Goal: Participate in discussion: Engage in conversation with other users on a specific topic

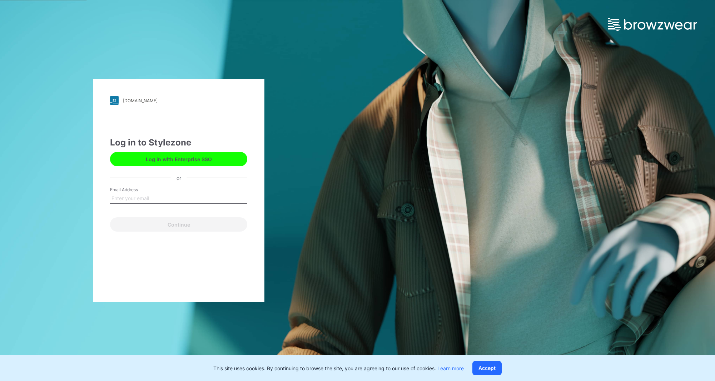
click at [311, 185] on div "[DOMAIN_NAME] Loading... Log in to Stylezone Log in with Enterprise SSO or Emai…" at bounding box center [179, 190] width 358 height 381
click at [227, 120] on div "[DOMAIN_NAME] Loading... Log in to Stylezone Log in with Enterprise SSO or Emai…" at bounding box center [179, 190] width 172 height 223
click at [157, 192] on label "Email Address" at bounding box center [135, 190] width 50 height 6
click at [157, 193] on input "Email Address" at bounding box center [178, 198] width 137 height 11
click at [156, 197] on input "Email Address" at bounding box center [178, 198] width 137 height 11
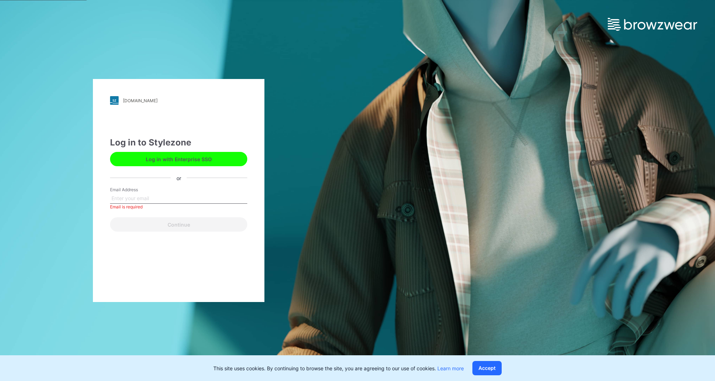
type input "z"
type input "[EMAIL_ADDRESS][DOMAIN_NAME]"
click at [179, 224] on button "Continue" at bounding box center [178, 224] width 137 height 14
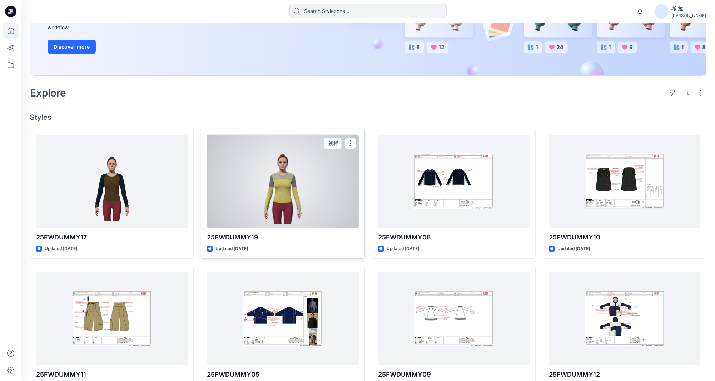
scroll to position [131, 0]
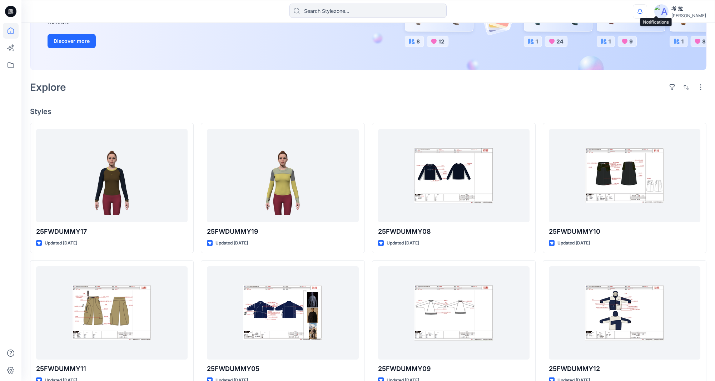
click at [647, 5] on icon "button" at bounding box center [640, 11] width 14 height 14
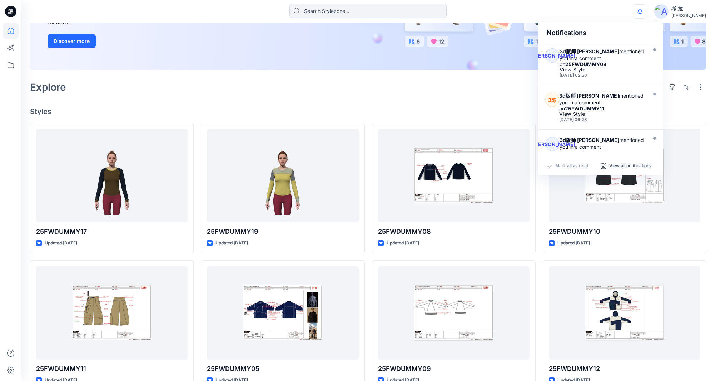
click at [647, 13] on icon "button" at bounding box center [640, 11] width 14 height 14
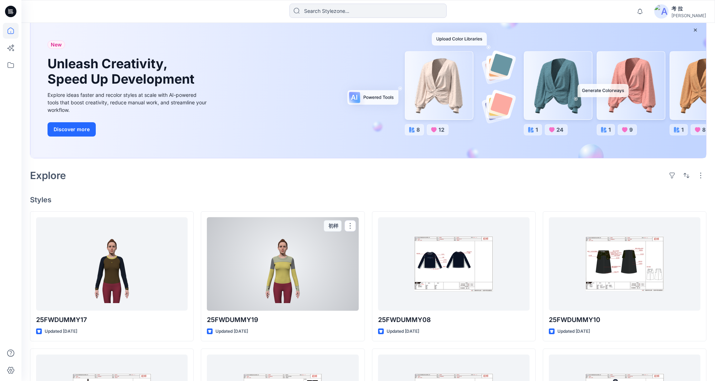
scroll to position [32, 0]
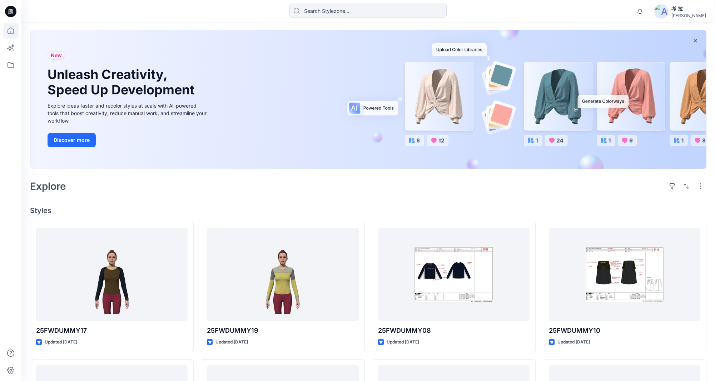
click at [334, 173] on div "New Unleash Creativity, Speed Up Development Explore ideas faster and recolor s…" at bounding box center [368, 101] width 676 height 154
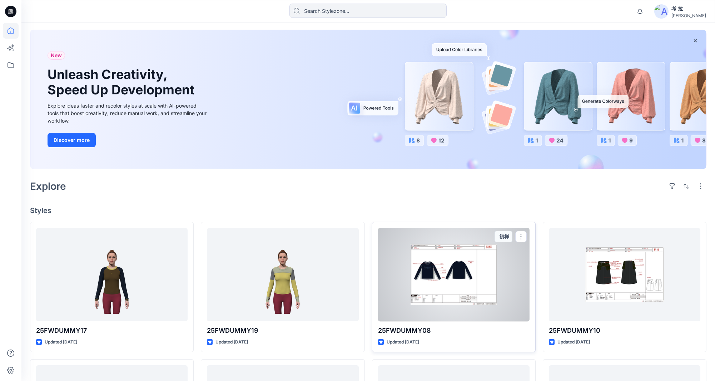
click at [438, 261] on div at bounding box center [454, 274] width 152 height 93
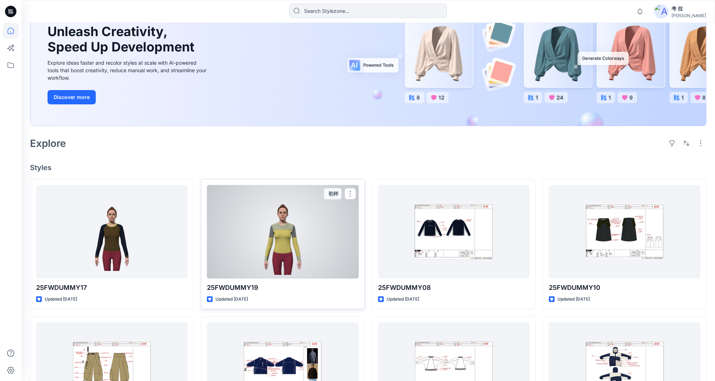
scroll to position [93, 0]
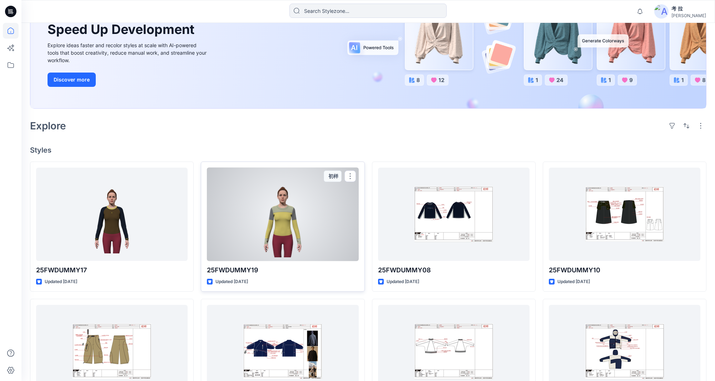
click at [304, 236] on div at bounding box center [283, 214] width 152 height 93
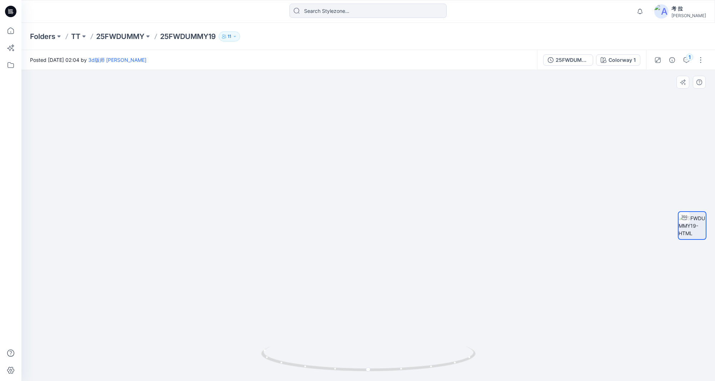
drag, startPoint x: 410, startPoint y: 246, endPoint x: 400, endPoint y: 223, distance: 24.8
click at [400, 223] on img at bounding box center [368, 128] width 551 height 506
drag, startPoint x: 336, startPoint y: 369, endPoint x: 380, endPoint y: 371, distance: 43.6
click at [380, 371] on icon at bounding box center [369, 359] width 216 height 27
drag, startPoint x: 380, startPoint y: 372, endPoint x: 424, endPoint y: 374, distance: 44.0
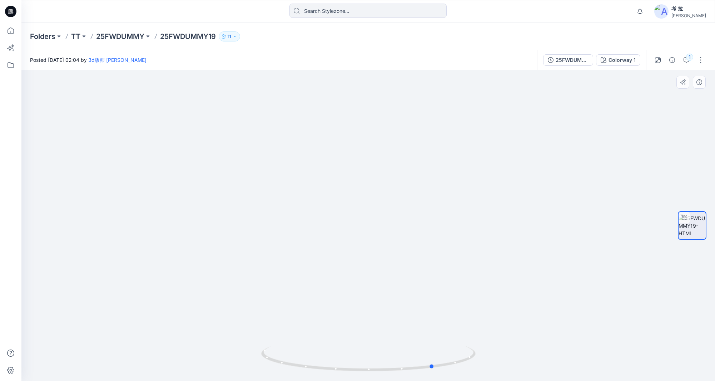
click at [424, 374] on div at bounding box center [368, 363] width 214 height 36
drag, startPoint x: 425, startPoint y: 374, endPoint x: 450, endPoint y: 373, distance: 25.7
click at [451, 373] on img at bounding box center [368, 363] width 214 height 35
drag, startPoint x: 314, startPoint y: 368, endPoint x: 371, endPoint y: 367, distance: 56.8
click at [371, 367] on icon at bounding box center [369, 359] width 216 height 27
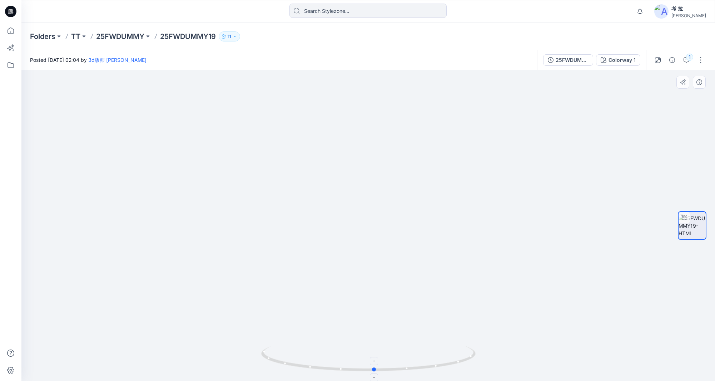
drag, startPoint x: 382, startPoint y: 368, endPoint x: 420, endPoint y: 366, distance: 38.0
click at [420, 366] on icon at bounding box center [369, 359] width 216 height 27
drag, startPoint x: 420, startPoint y: 366, endPoint x: 415, endPoint y: 365, distance: 5.1
click at [415, 365] on icon at bounding box center [369, 359] width 216 height 27
click at [417, 365] on icon at bounding box center [369, 359] width 216 height 27
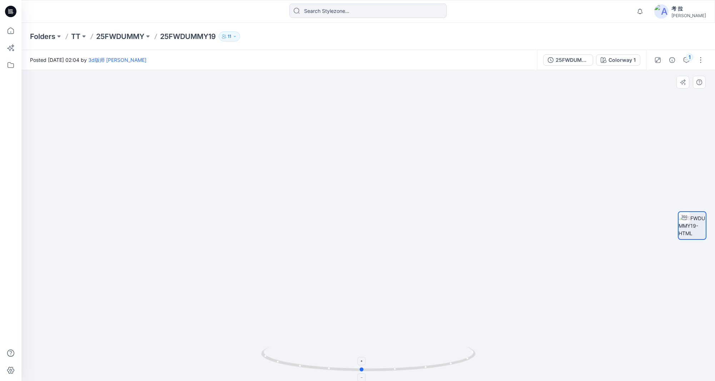
drag, startPoint x: 399, startPoint y: 369, endPoint x: 389, endPoint y: 369, distance: 10.4
click at [389, 369] on icon at bounding box center [369, 359] width 216 height 27
drag, startPoint x: 389, startPoint y: 369, endPoint x: 378, endPoint y: 369, distance: 10.4
click at [378, 369] on icon at bounding box center [369, 359] width 216 height 27
drag, startPoint x: 378, startPoint y: 369, endPoint x: 388, endPoint y: 368, distance: 10.1
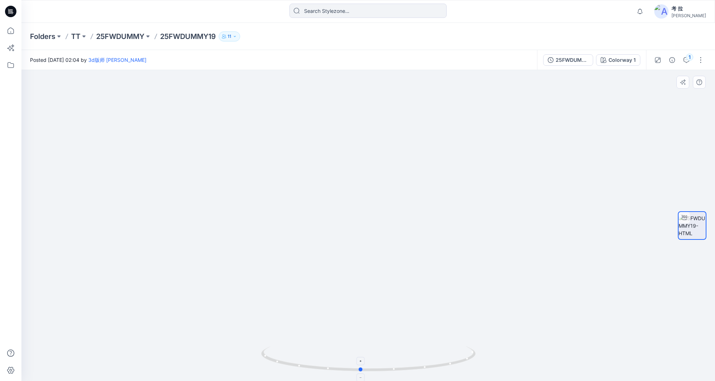
click at [388, 368] on icon at bounding box center [369, 359] width 216 height 27
drag, startPoint x: 390, startPoint y: 368, endPoint x: 399, endPoint y: 369, distance: 9.3
click at [399, 369] on icon at bounding box center [369, 359] width 216 height 27
drag, startPoint x: 400, startPoint y: 369, endPoint x: 412, endPoint y: 368, distance: 12.5
click at [412, 368] on icon at bounding box center [369, 359] width 216 height 27
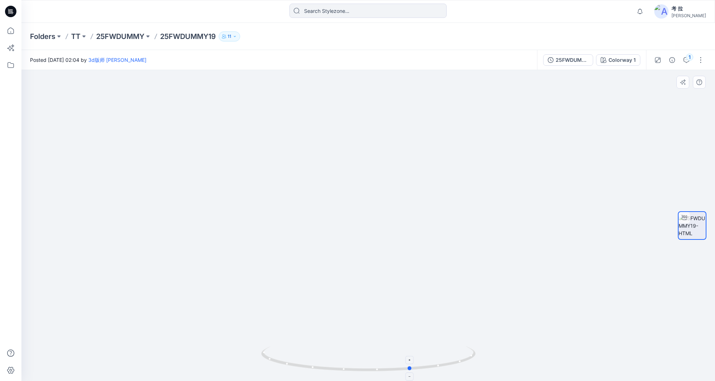
drag, startPoint x: 412, startPoint y: 368, endPoint x: 440, endPoint y: 365, distance: 27.3
click at [440, 365] on icon at bounding box center [369, 359] width 216 height 27
drag, startPoint x: 437, startPoint y: 363, endPoint x: 604, endPoint y: 304, distance: 176.9
click at [604, 304] on div at bounding box center [368, 225] width 694 height 311
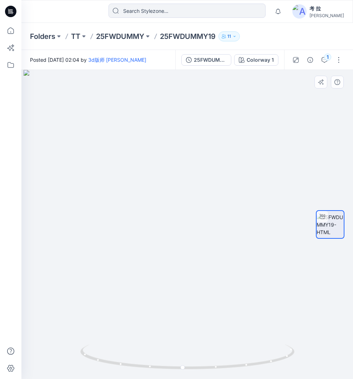
click at [221, 175] on img at bounding box center [188, 224] width 328 height 309
drag, startPoint x: 204, startPoint y: 297, endPoint x: 205, endPoint y: 167, distance: 130.1
click at [198, 134] on img at bounding box center [180, 150] width 1217 height 460
drag, startPoint x: 227, startPoint y: 268, endPoint x: 230, endPoint y: 205, distance: 63.0
click at [223, 175] on img at bounding box center [175, 126] width 1217 height 508
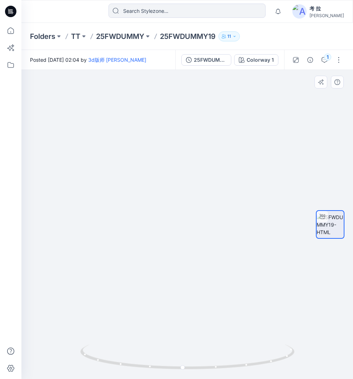
drag, startPoint x: 235, startPoint y: 259, endPoint x: 230, endPoint y: 203, distance: 55.6
click at [229, 203] on img at bounding box center [166, 51] width 1217 height 657
drag, startPoint x: 269, startPoint y: 278, endPoint x: 268, endPoint y: 234, distance: 44.3
click at [268, 234] on img at bounding box center [165, 29] width 1217 height 699
drag, startPoint x: 230, startPoint y: 265, endPoint x: 223, endPoint y: 230, distance: 35.2
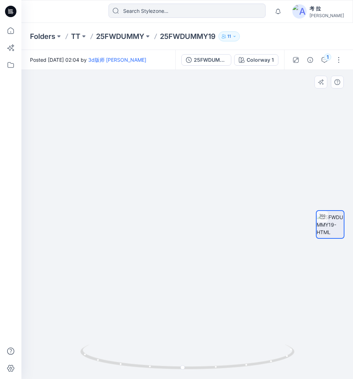
click at [223, 230] on img at bounding box center [179, 192] width 383 height 376
drag, startPoint x: 254, startPoint y: 362, endPoint x: 266, endPoint y: 317, distance: 46.8
click at [266, 317] on div at bounding box center [187, 224] width 332 height 309
click at [328, 56] on div "1" at bounding box center [327, 57] width 7 height 7
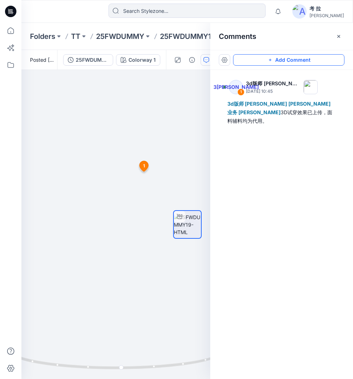
click at [271, 64] on button "Add Comment" at bounding box center [288, 59] width 111 height 11
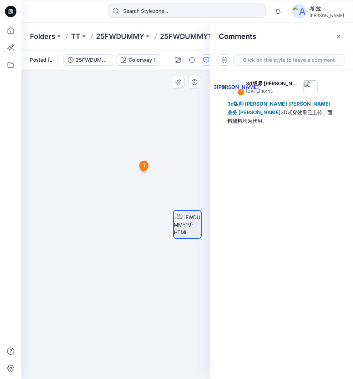
click at [143, 172] on icon at bounding box center [144, 168] width 12 height 14
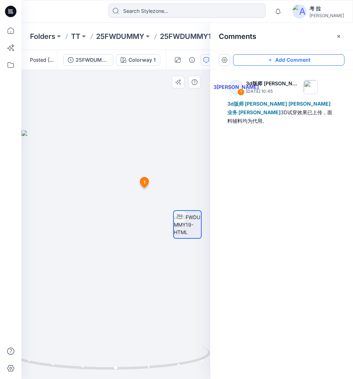
click at [248, 61] on button "Add Comment" at bounding box center [288, 59] width 111 height 11
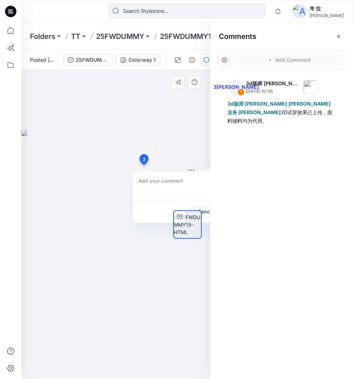
click at [144, 165] on div "2 Cancel Post 1 3[PERSON_NAME] 3d版师 [PERSON_NAME] [DATE] 10:45 3d版师 [PERSON_NAM…" at bounding box center [115, 224] width 189 height 309
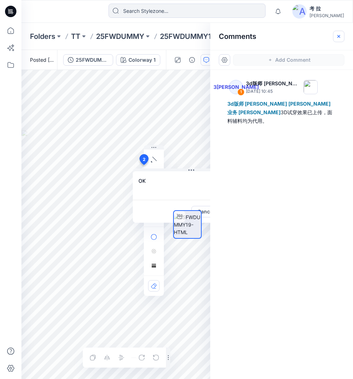
type textarea "OK"
drag, startPoint x: 340, startPoint y: 34, endPoint x: 235, endPoint y: 195, distance: 192.4
click at [340, 34] on icon "button" at bounding box center [339, 37] width 6 height 6
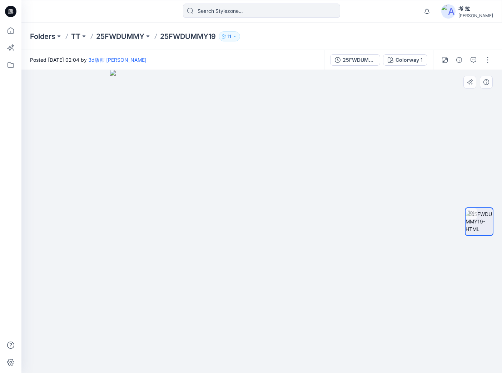
drag, startPoint x: 320, startPoint y: 190, endPoint x: 347, endPoint y: 179, distance: 29.0
click at [320, 190] on img at bounding box center [261, 221] width 303 height 303
click at [474, 57] on icon "button" at bounding box center [474, 60] width 6 height 6
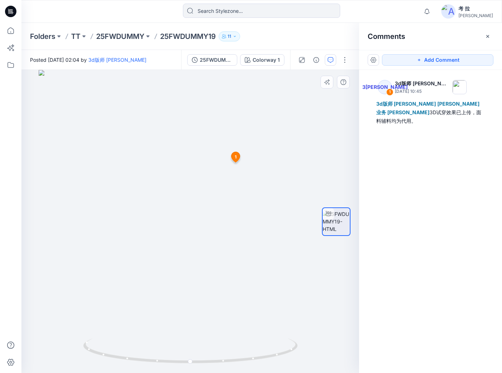
click at [257, 160] on div at bounding box center [190, 221] width 338 height 303
click at [403, 60] on button "Add Comment" at bounding box center [437, 59] width 111 height 11
click at [224, 198] on div "2 1 3廖 3d版师 [PERSON_NAME] [DATE] 10:45 3d版师 [PERSON_NAME] Shi 业务 [PERSON_NAME] …" at bounding box center [190, 221] width 338 height 303
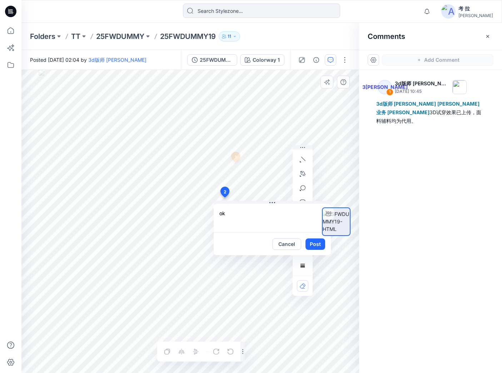
type textarea "ok"
click at [322, 245] on div at bounding box center [336, 222] width 46 height 179
click at [312, 246] on button "Post" at bounding box center [316, 244] width 20 height 11
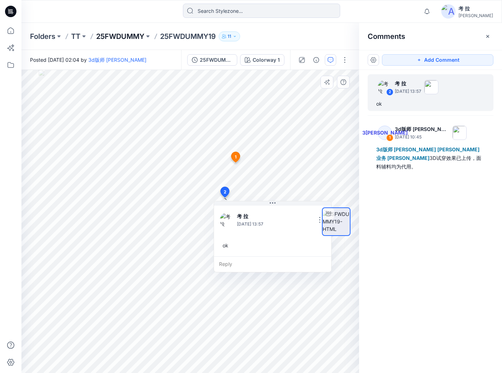
click at [125, 36] on p "25FWDUMMY" at bounding box center [120, 36] width 48 height 10
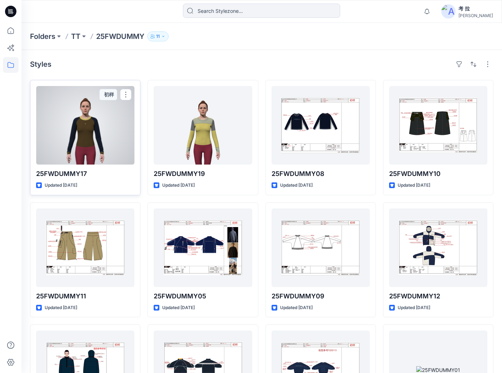
click at [85, 132] on div at bounding box center [85, 125] width 98 height 79
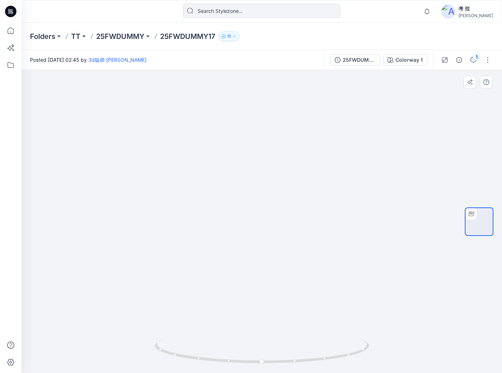
drag, startPoint x: 311, startPoint y: 271, endPoint x: 306, endPoint y: 130, distance: 140.9
click at [306, 130] on img at bounding box center [257, 15] width 825 height 718
drag, startPoint x: 331, startPoint y: 244, endPoint x: 350, endPoint y: 243, distance: 19.0
click at [351, 243] on div at bounding box center [261, 221] width 481 height 303
drag, startPoint x: 279, startPoint y: 276, endPoint x: 311, endPoint y: 285, distance: 32.6
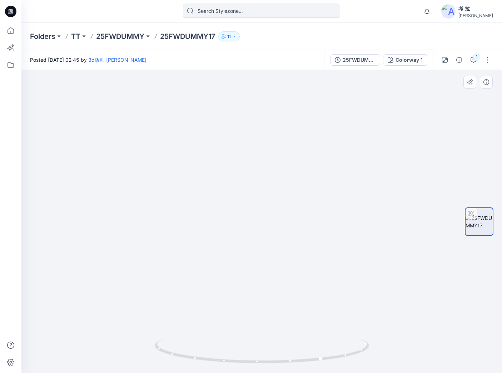
click at [314, 274] on img at bounding box center [284, 131] width 527 height 485
drag, startPoint x: 271, startPoint y: 373, endPoint x: 166, endPoint y: 346, distance: 108.2
click at [156, 357] on icon at bounding box center [263, 352] width 216 height 27
click at [473, 57] on icon "button" at bounding box center [474, 60] width 6 height 6
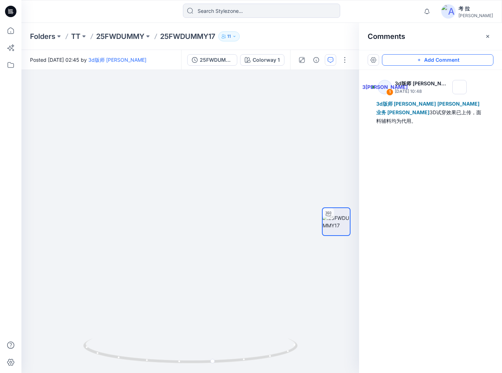
click at [400, 57] on button "Add Comment" at bounding box center [437, 59] width 111 height 11
click at [117, 149] on div "2 1 3廖 3d版师 [PERSON_NAME] [DATE] 10:48 3d版师 [PERSON_NAME] Shi 业务 [PERSON_NAME] …" at bounding box center [190, 221] width 338 height 303
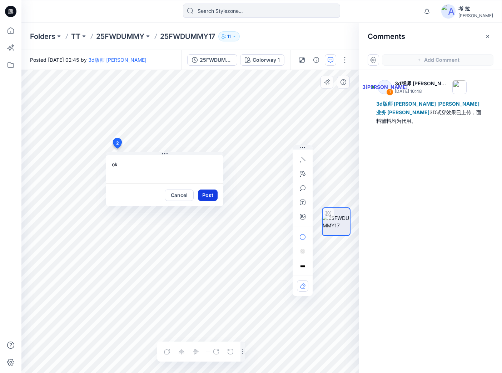
type textarea "ok"
click at [205, 195] on button "Post" at bounding box center [208, 195] width 20 height 11
